Goal: Task Accomplishment & Management: Manage account settings

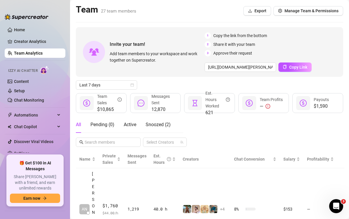
click at [19, 90] on link "Setup" at bounding box center [19, 90] width 11 height 5
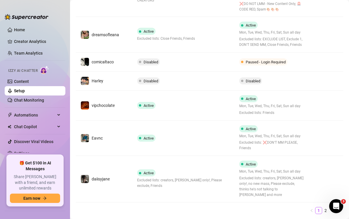
scroll to position [269, 0]
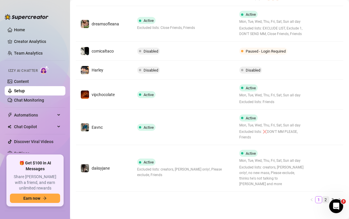
click at [323, 196] on link "2" at bounding box center [326, 199] width 6 height 6
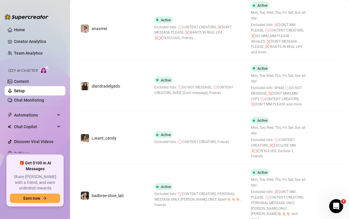
scroll to position [123, 0]
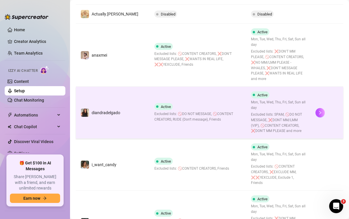
click at [223, 119] on td "Active Excluded lists: 🚫DO NOT MESSAGE, 🚫CONTENT CREATORS, RUDE (Don't message)…" at bounding box center [198, 113] width 97 height 52
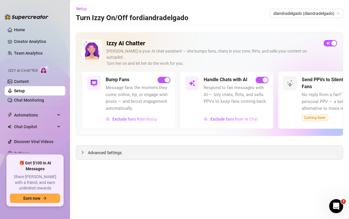
click at [108, 149] on span "Advanced Settings" at bounding box center [105, 152] width 34 height 6
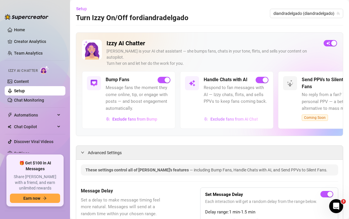
click at [237, 117] on span "Exclude fans from AI Chat" at bounding box center [234, 119] width 48 height 5
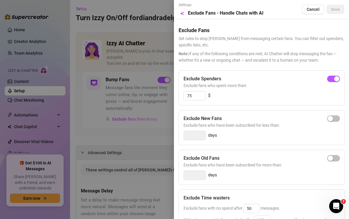
click at [98, 109] on div at bounding box center [174, 109] width 349 height 219
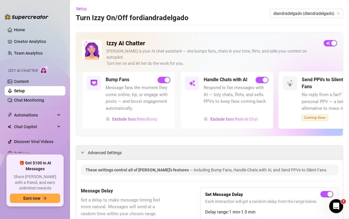
click at [236, 13] on div "Setup Turn Izzy On/Off for diandradelgado diandradelgado (diandradelgado)" at bounding box center [209, 13] width 267 height 19
click at [242, 117] on span "Exclude fans from AI Chat" at bounding box center [234, 119] width 48 height 5
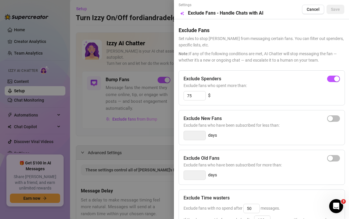
click at [102, 133] on div at bounding box center [174, 109] width 349 height 219
